Goal: Navigation & Orientation: Find specific page/section

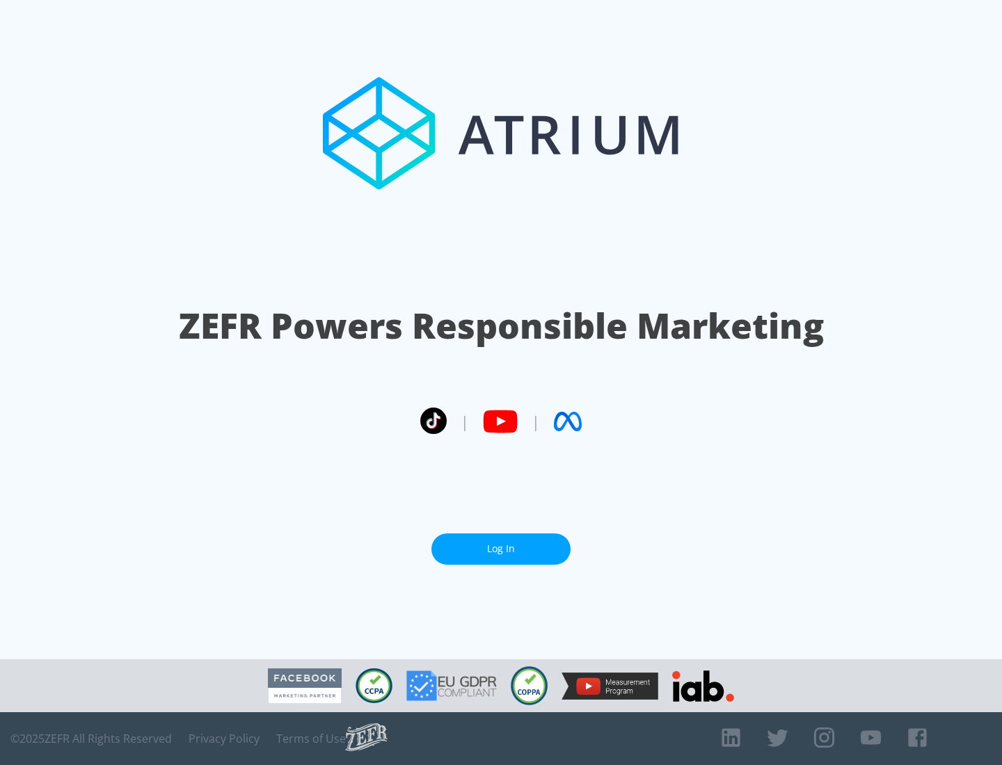
click at [501, 549] on link "Log In" at bounding box center [500, 549] width 139 height 31
